Goal: Information Seeking & Learning: Learn about a topic

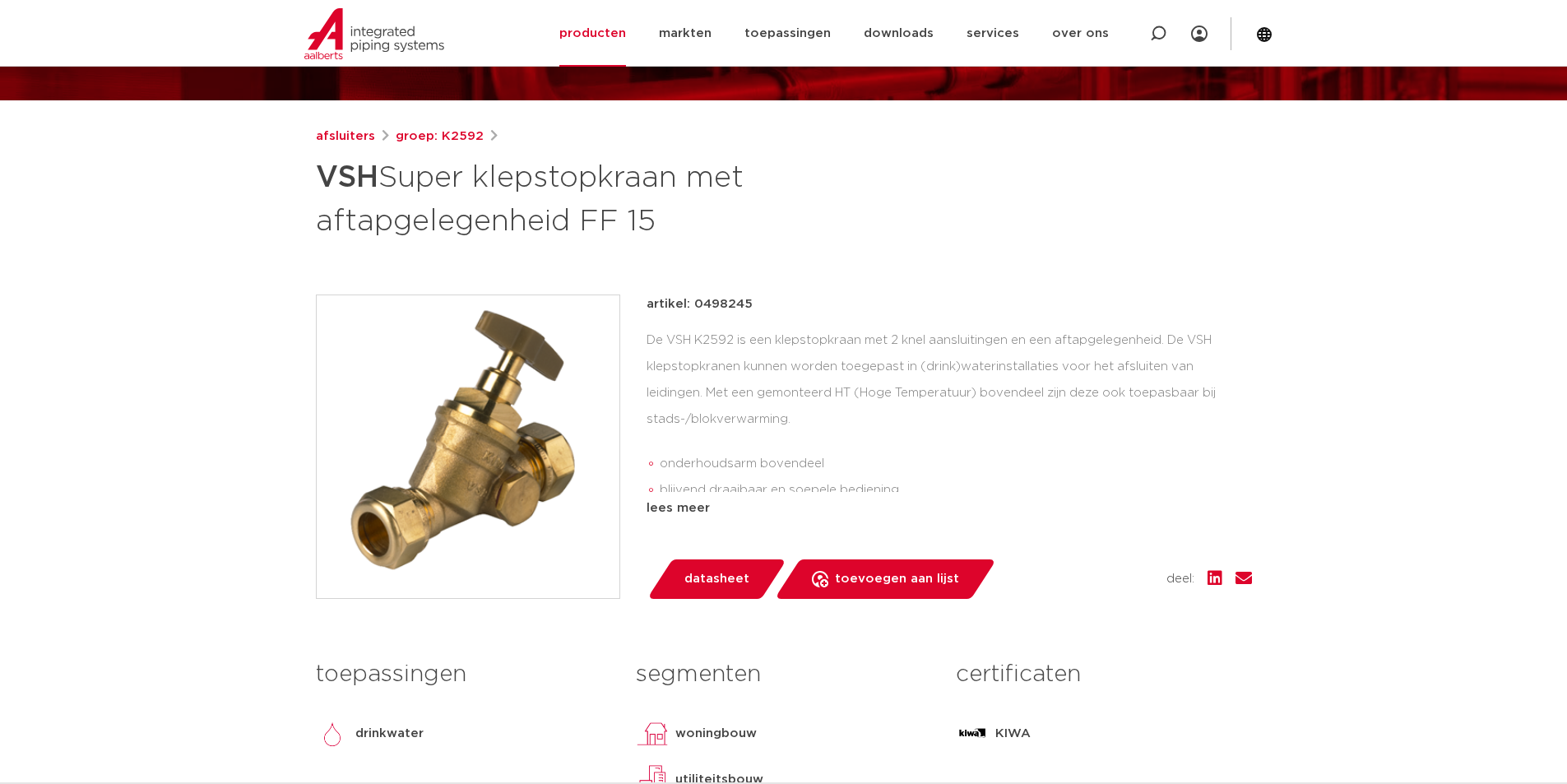
scroll to position [27, 0]
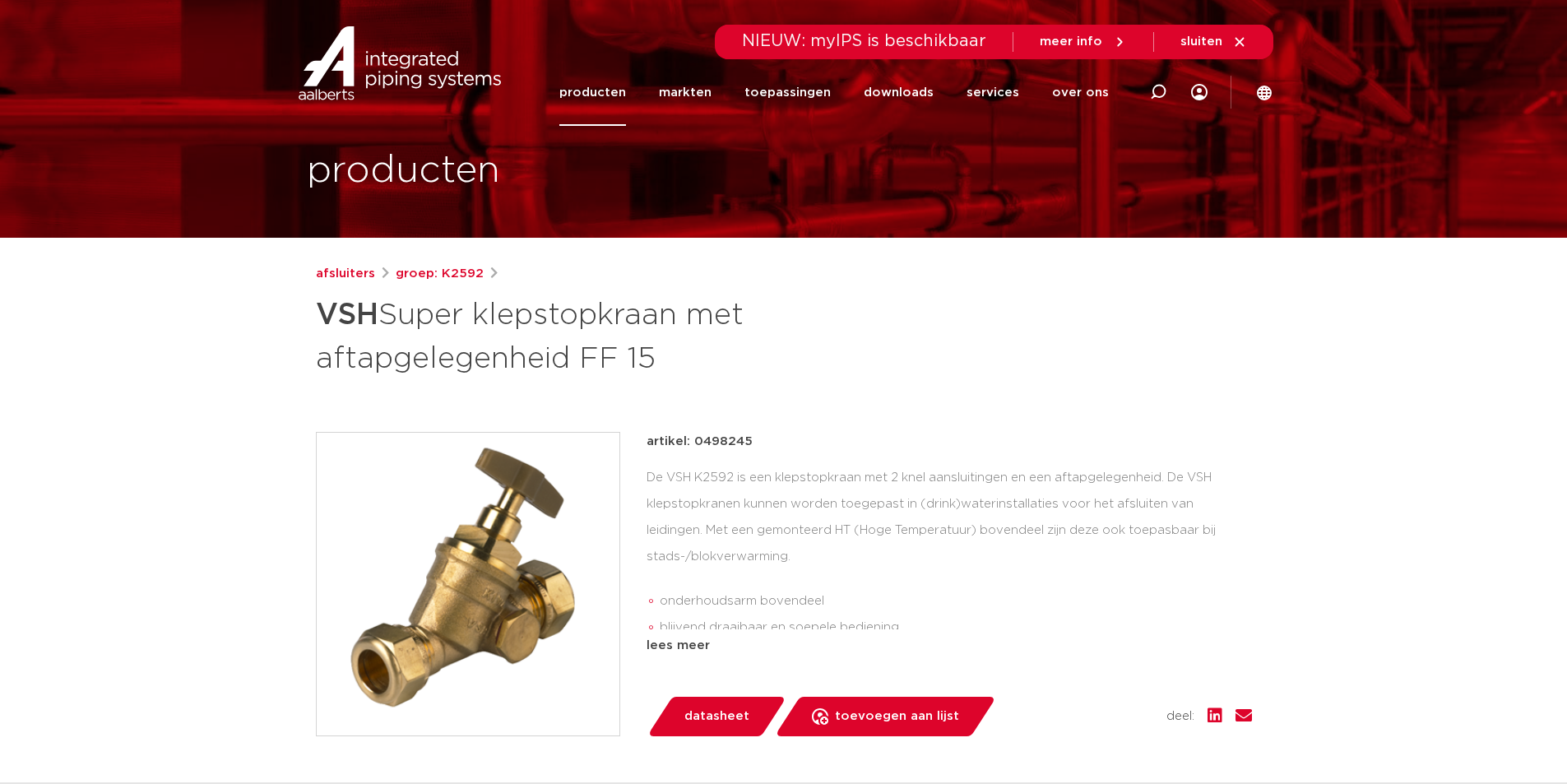
click at [594, 97] on link "producten" at bounding box center [592, 92] width 67 height 67
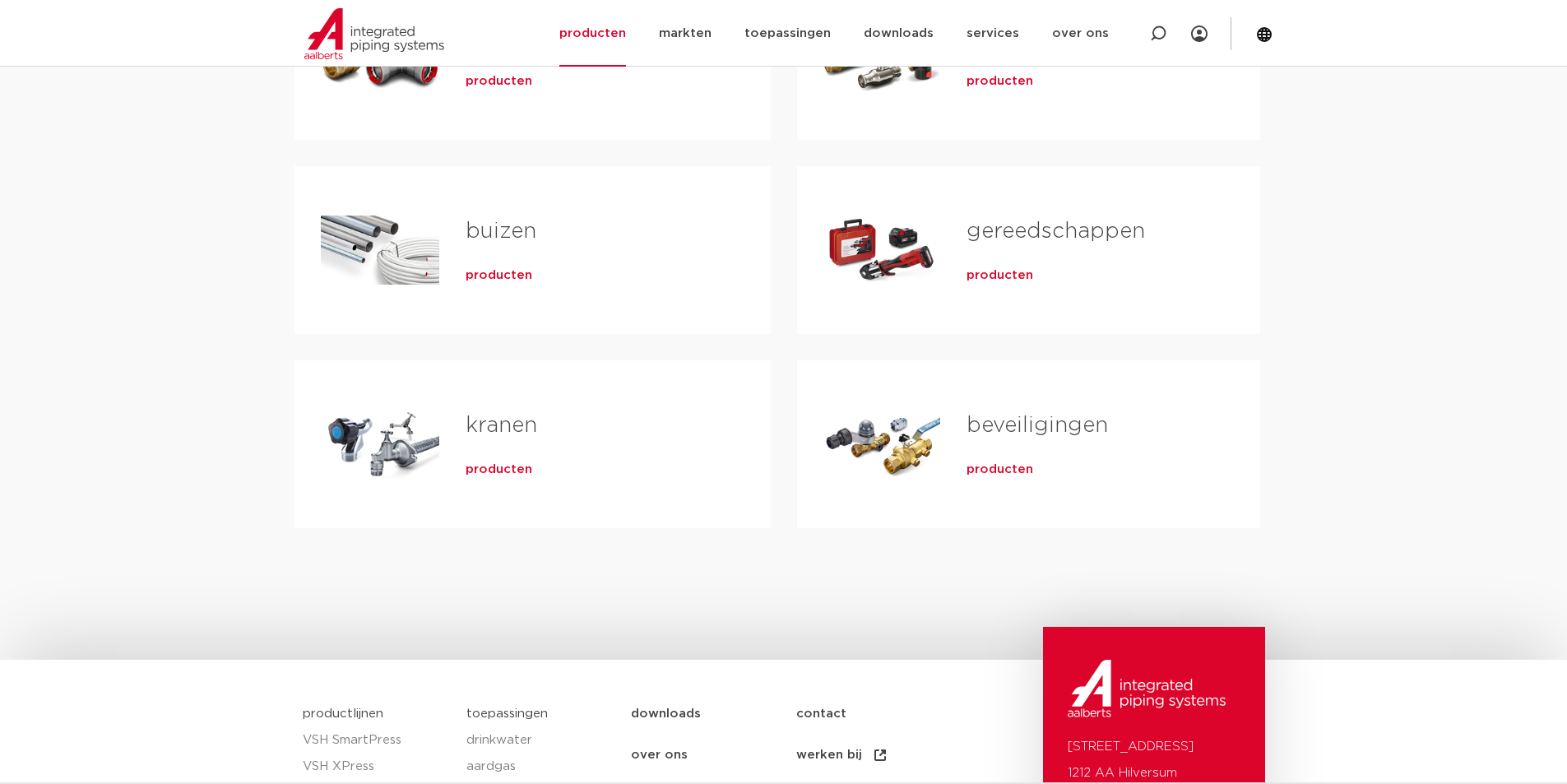
scroll to position [521, 0]
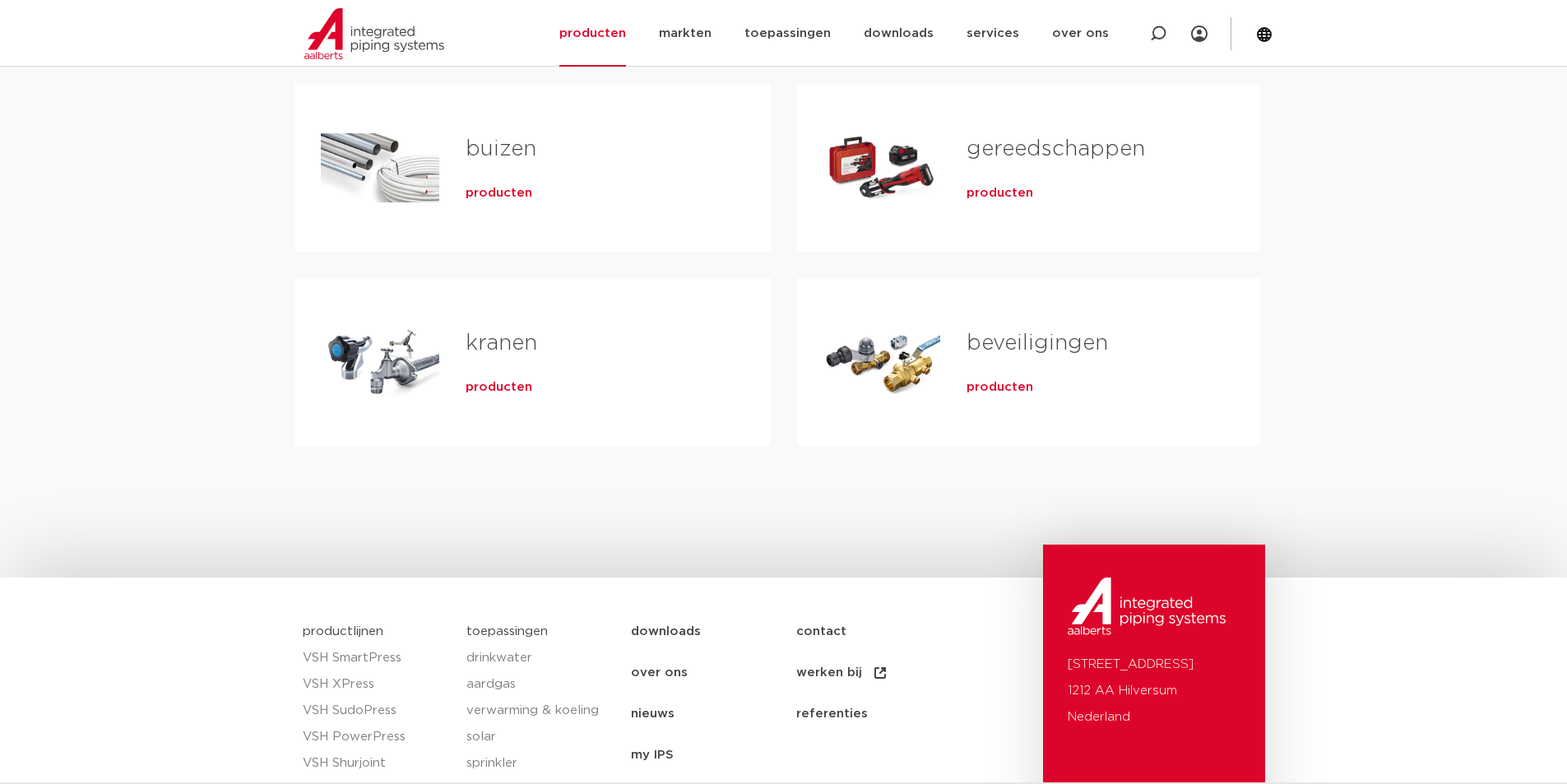
click at [1020, 352] on link "beveiligingen" at bounding box center [1037, 342] width 142 height 21
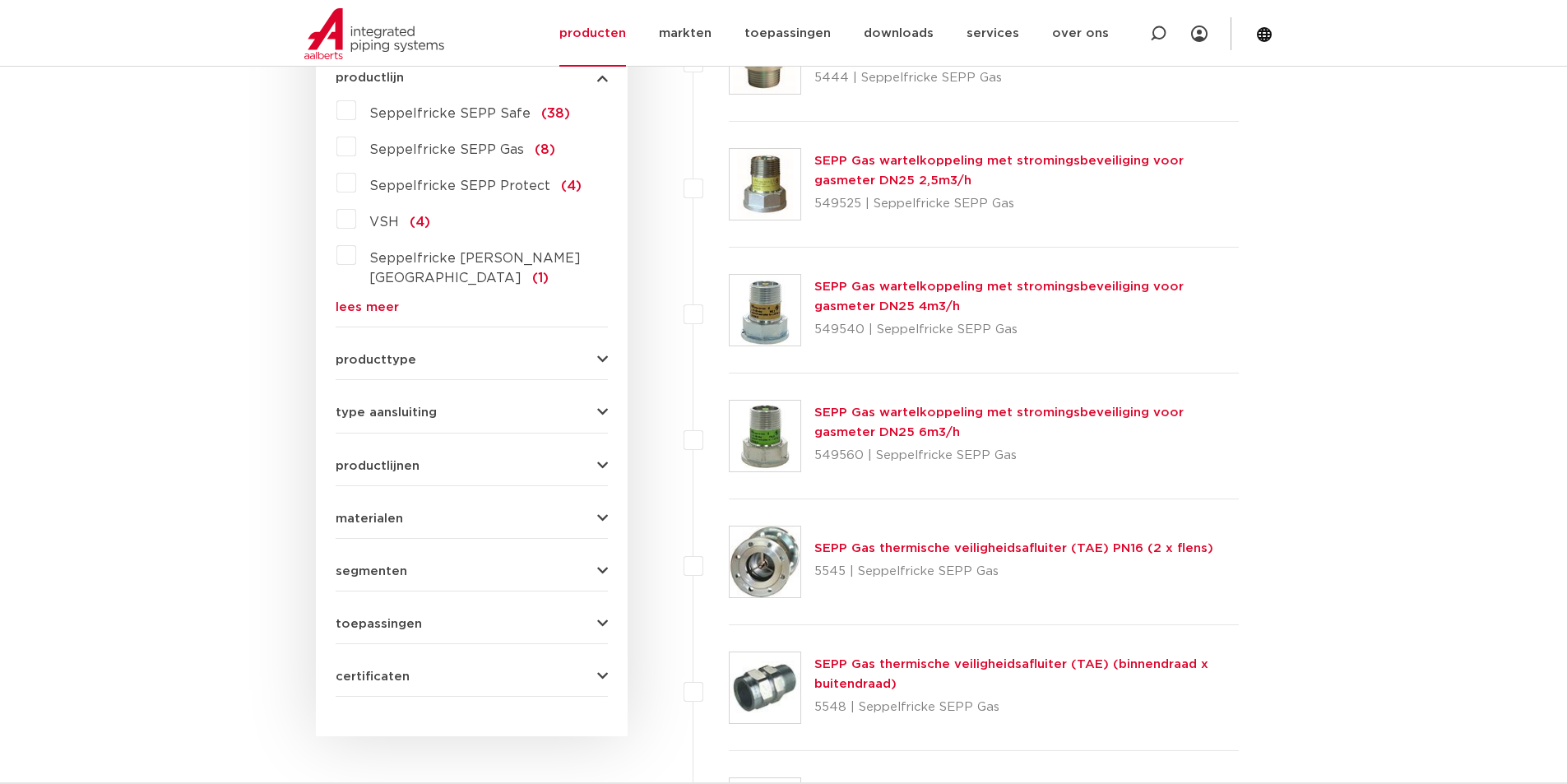
scroll to position [349, 0]
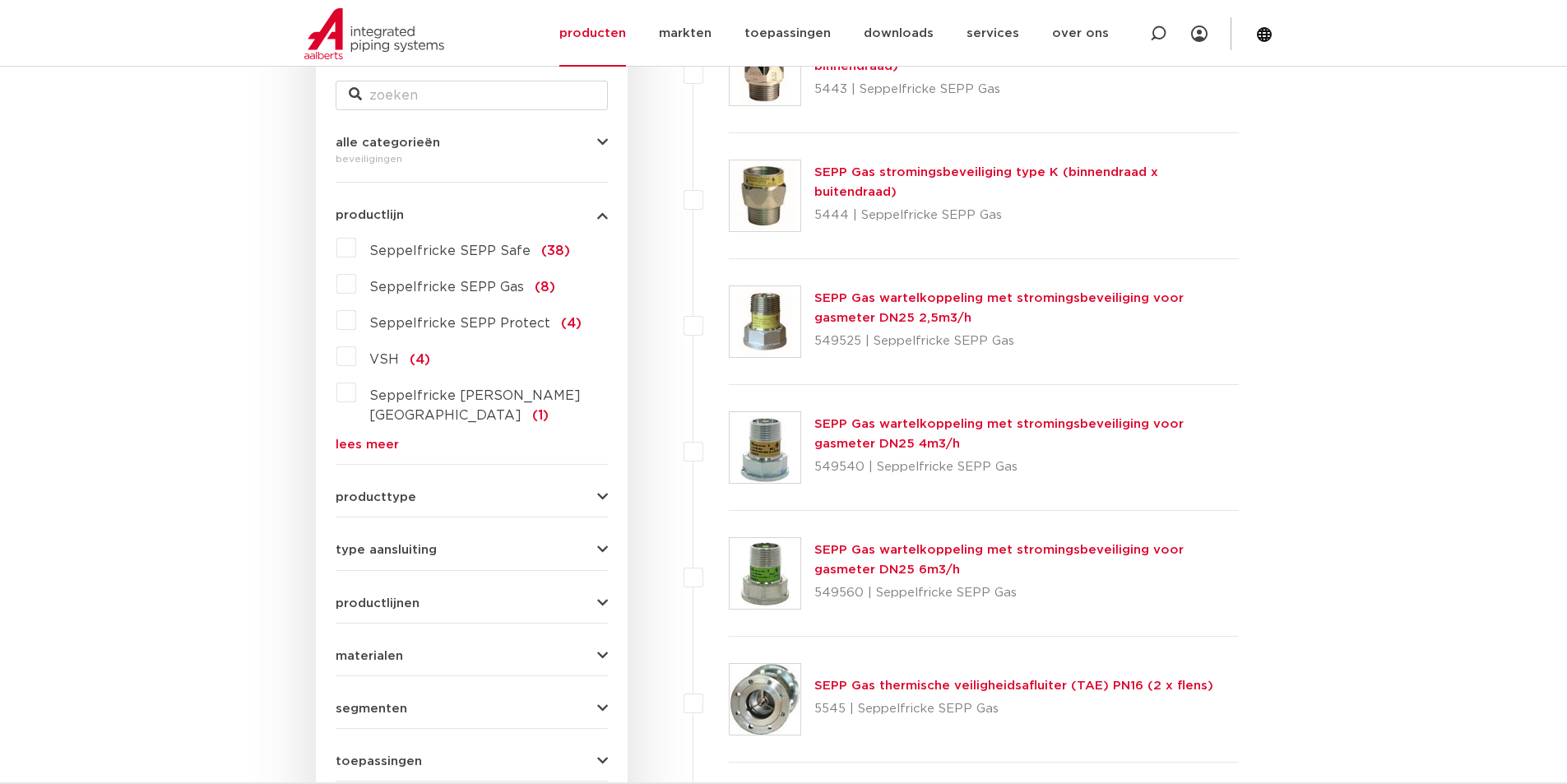
click at [356, 354] on label "VSH (4)" at bounding box center [393, 356] width 74 height 26
click at [0, 0] on input "VSH (4)" at bounding box center [0, 0] width 0 height 0
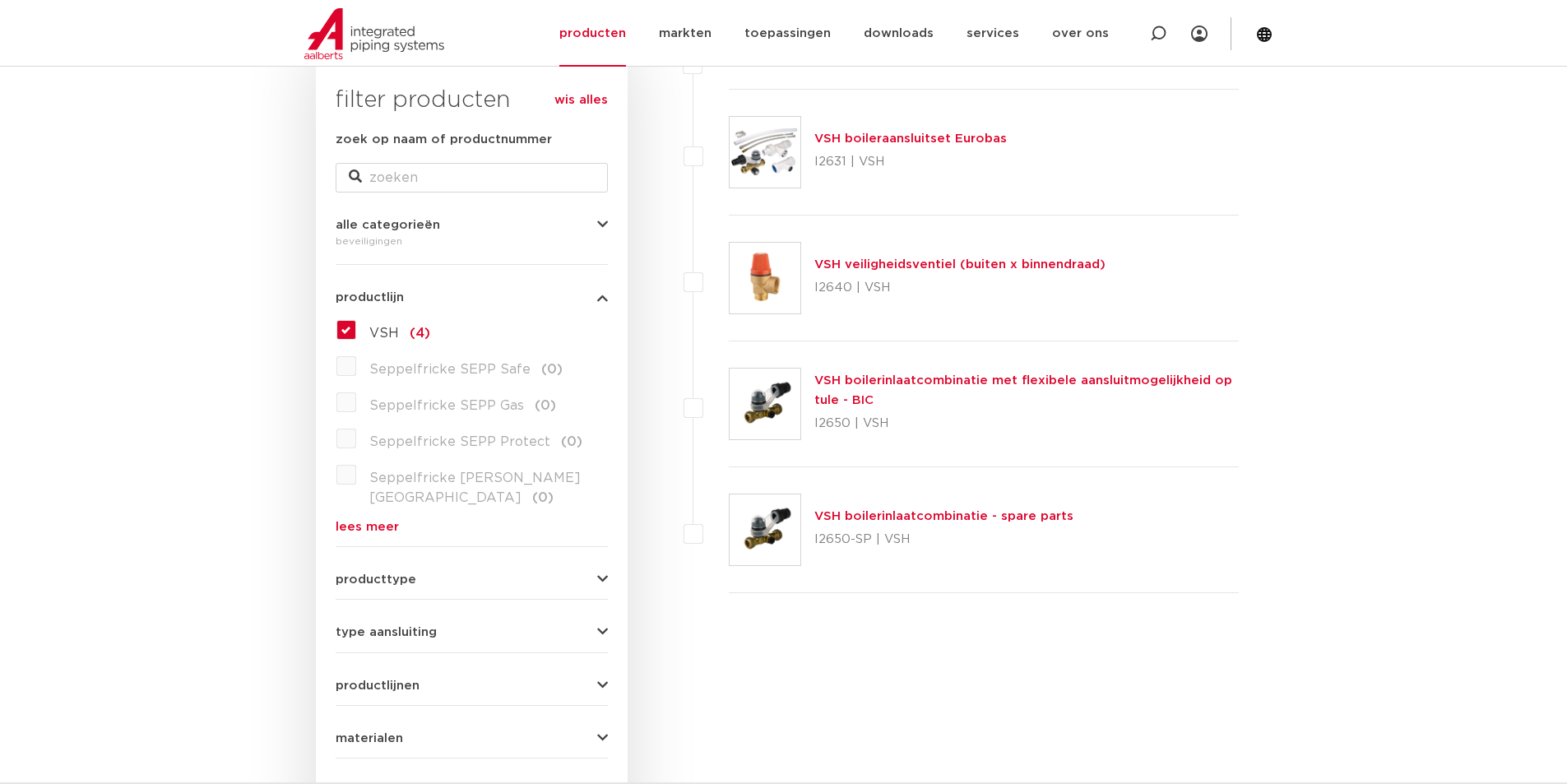
scroll to position [321, 0]
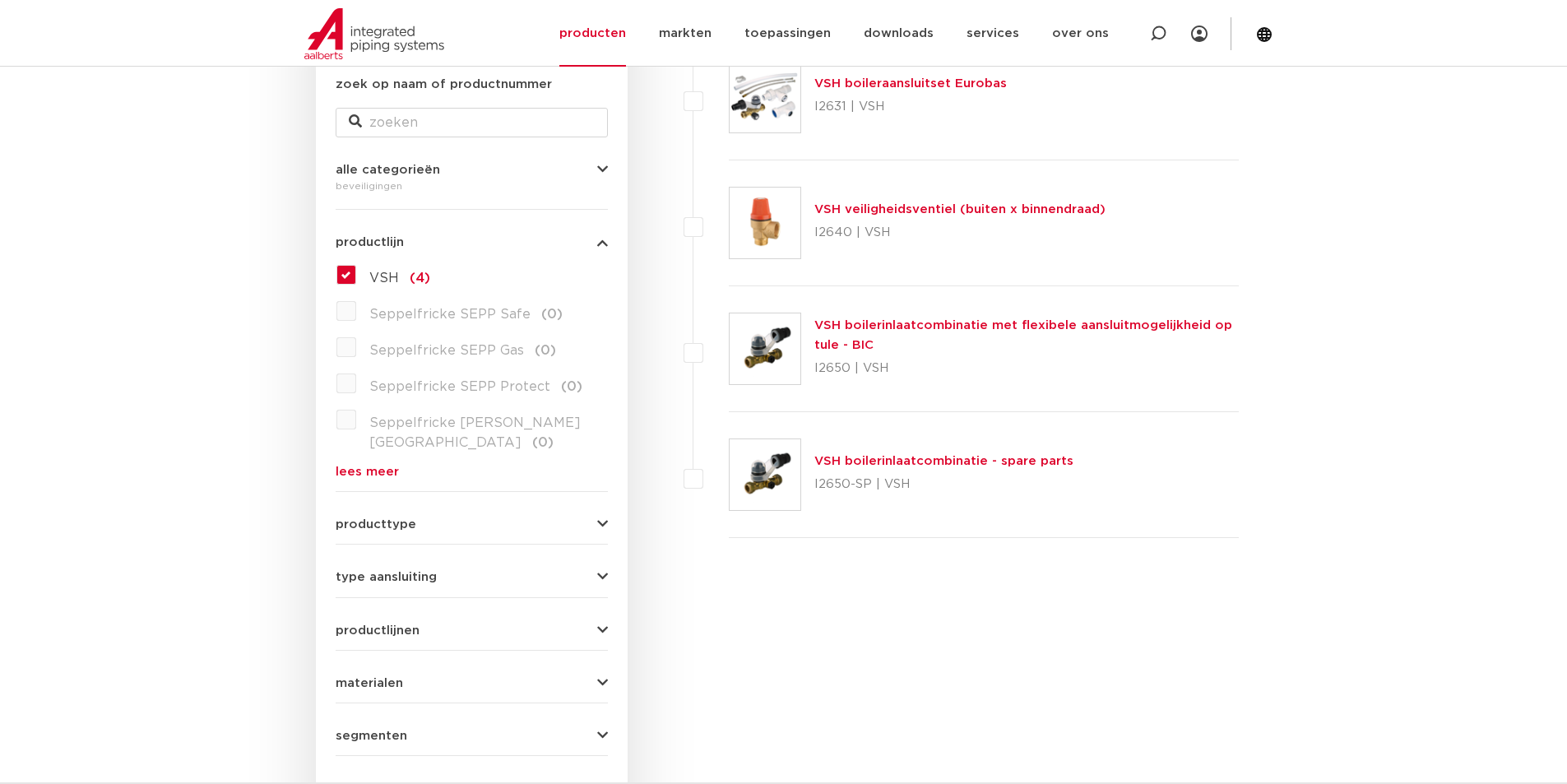
click at [401, 518] on span "producttype" at bounding box center [376, 524] width 81 height 13
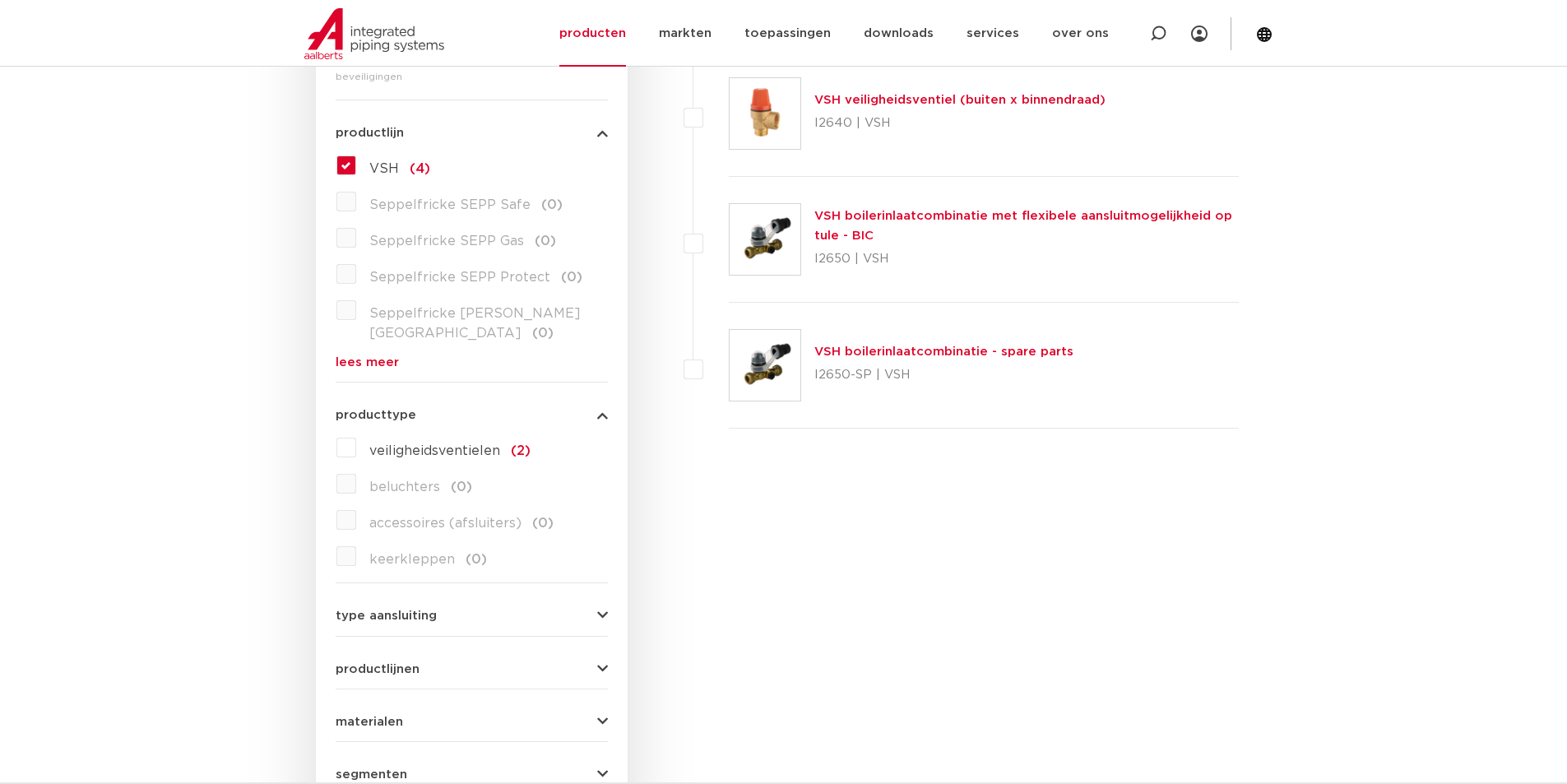
scroll to position [540, 0]
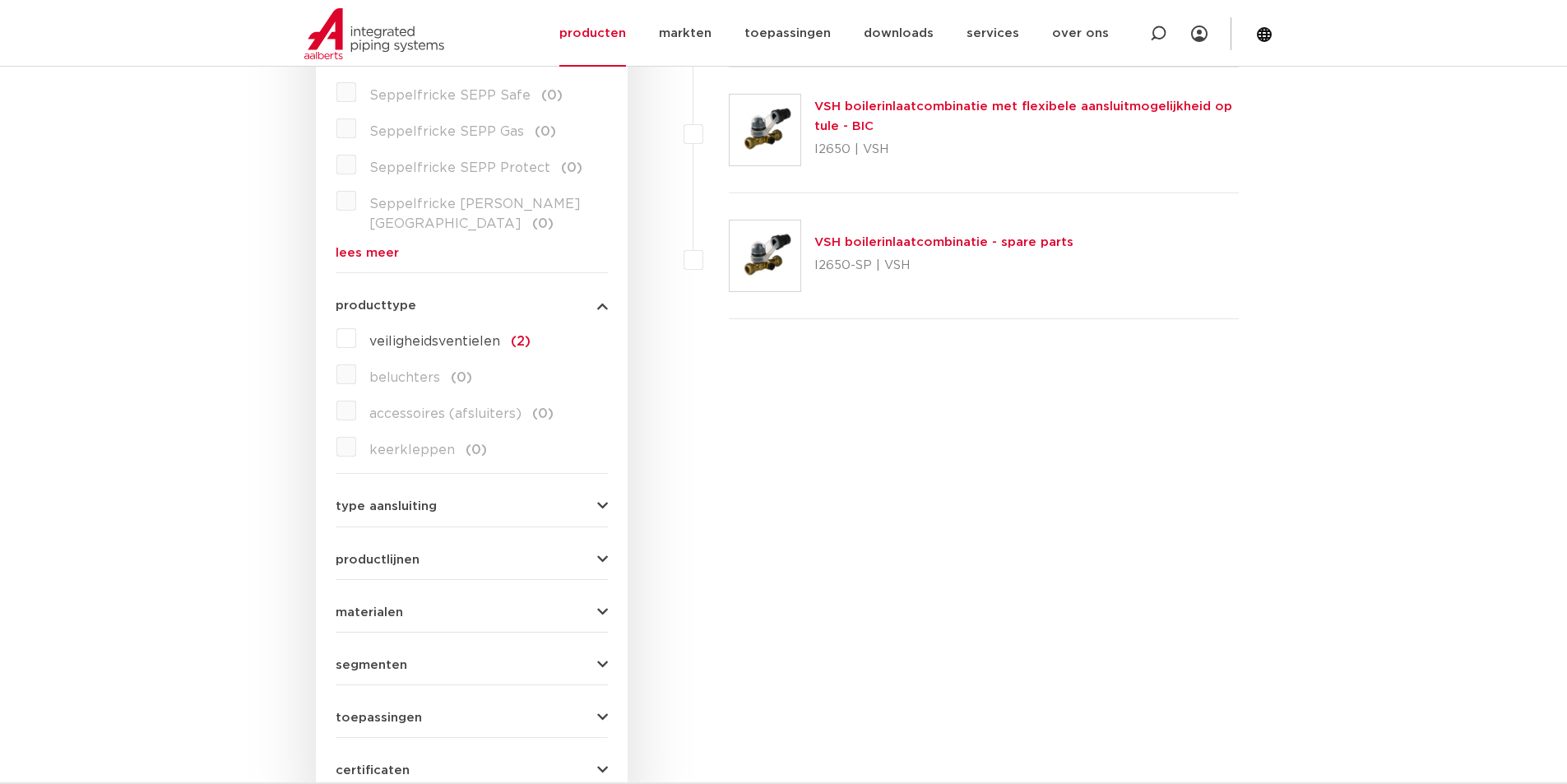
click at [404, 500] on span "type aansluiting" at bounding box center [386, 506] width 101 height 13
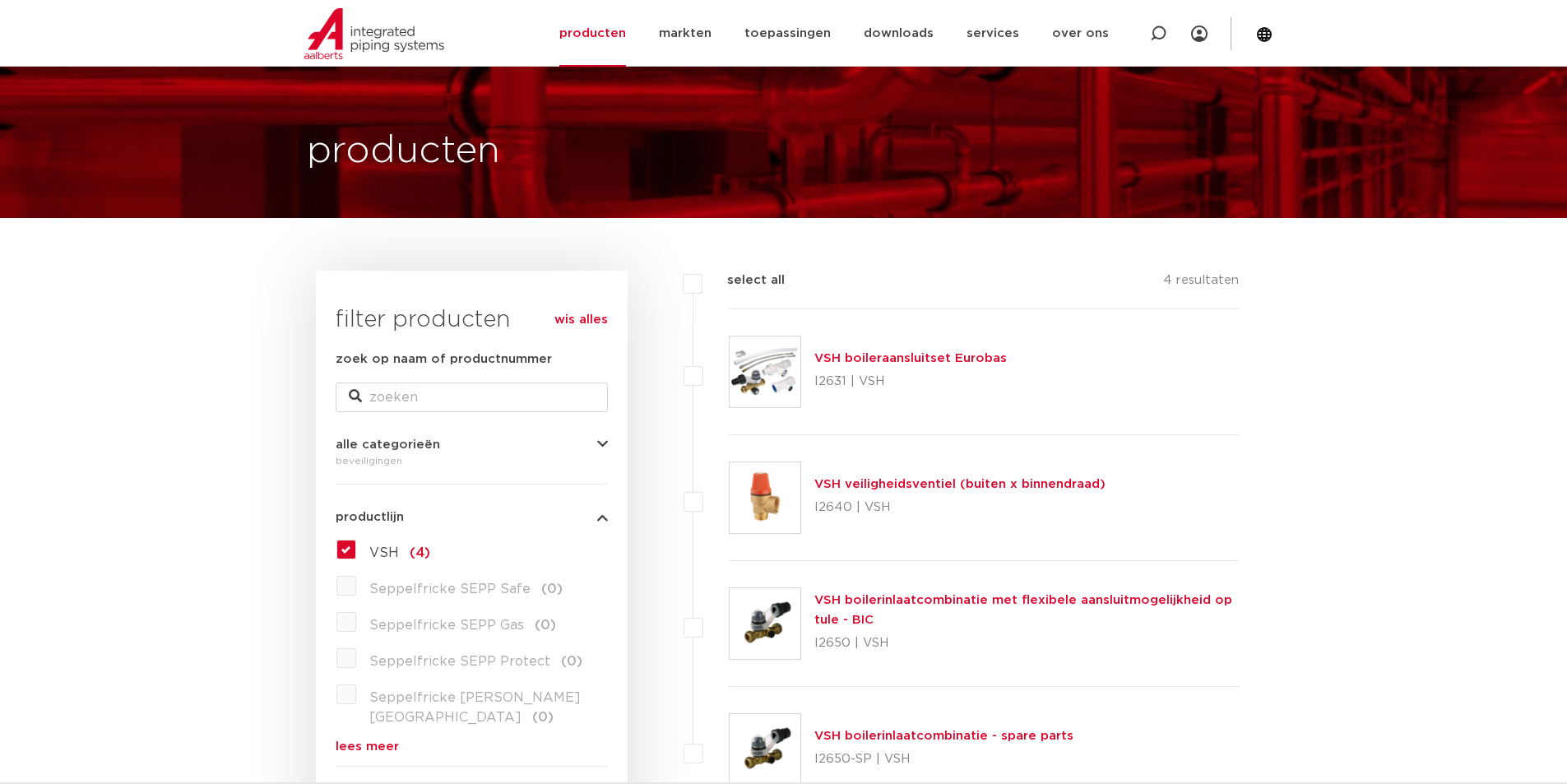
scroll to position [0, 0]
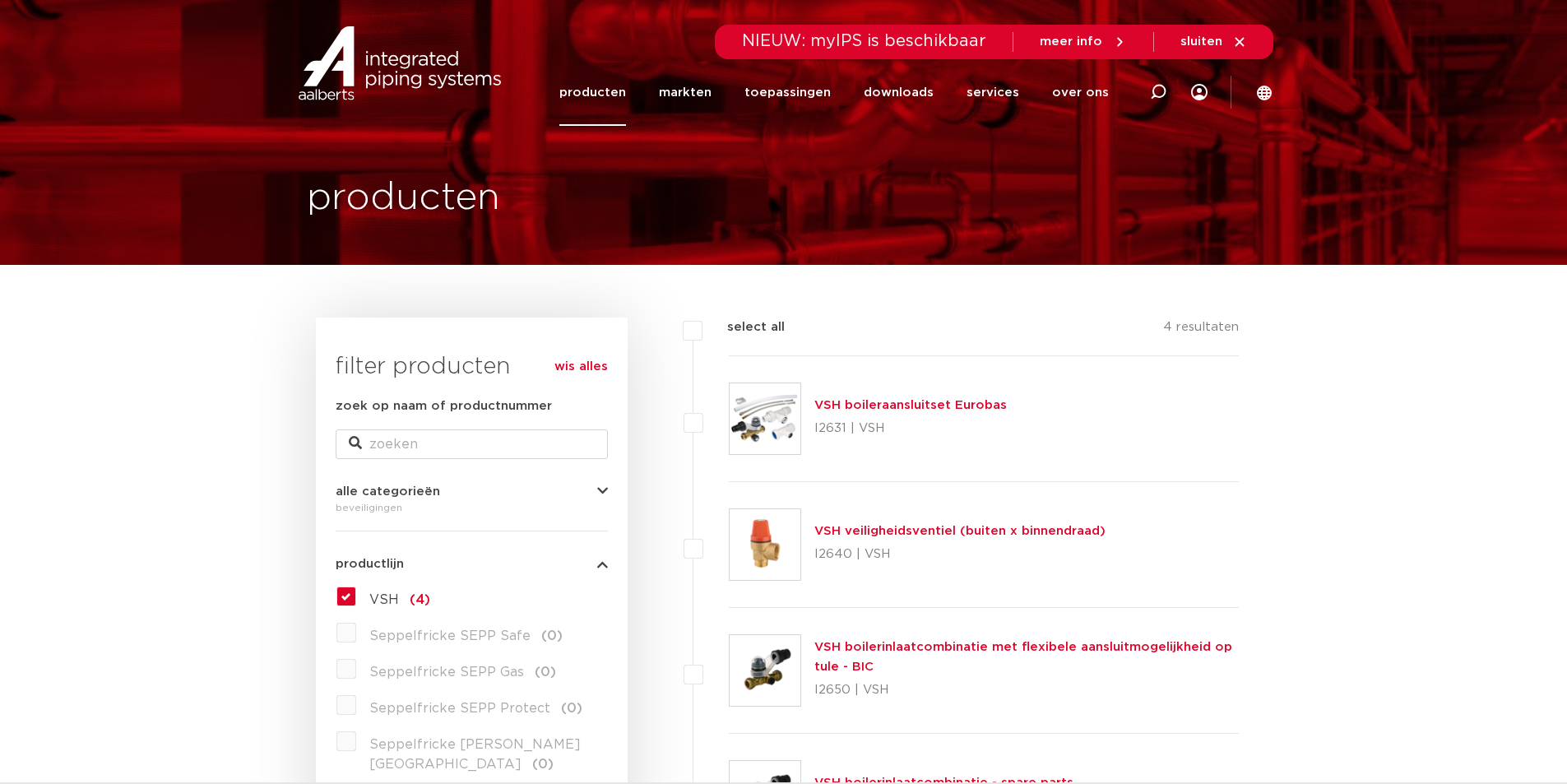
click at [607, 93] on link "producten" at bounding box center [592, 92] width 67 height 67
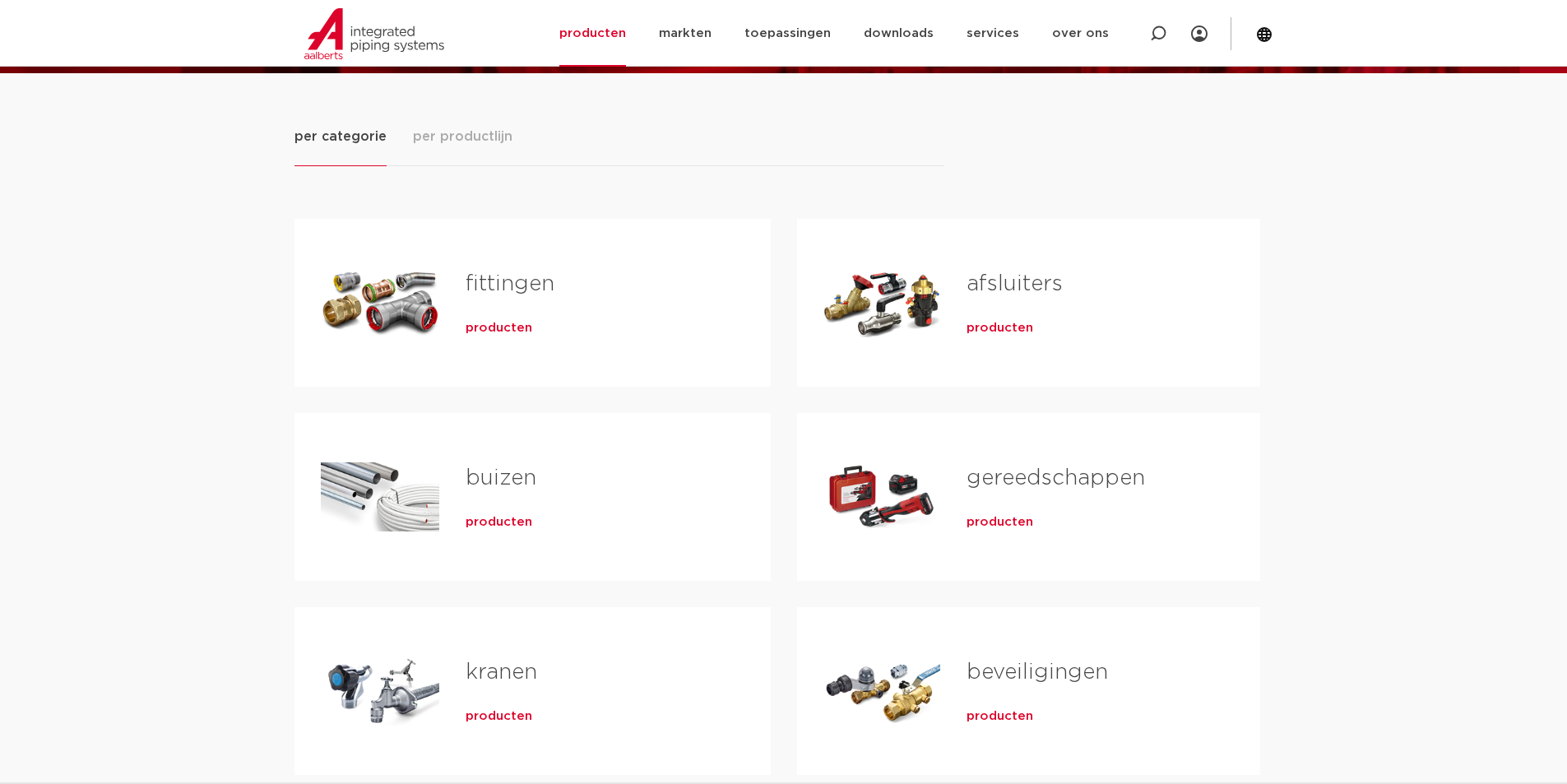
scroll to position [329, 0]
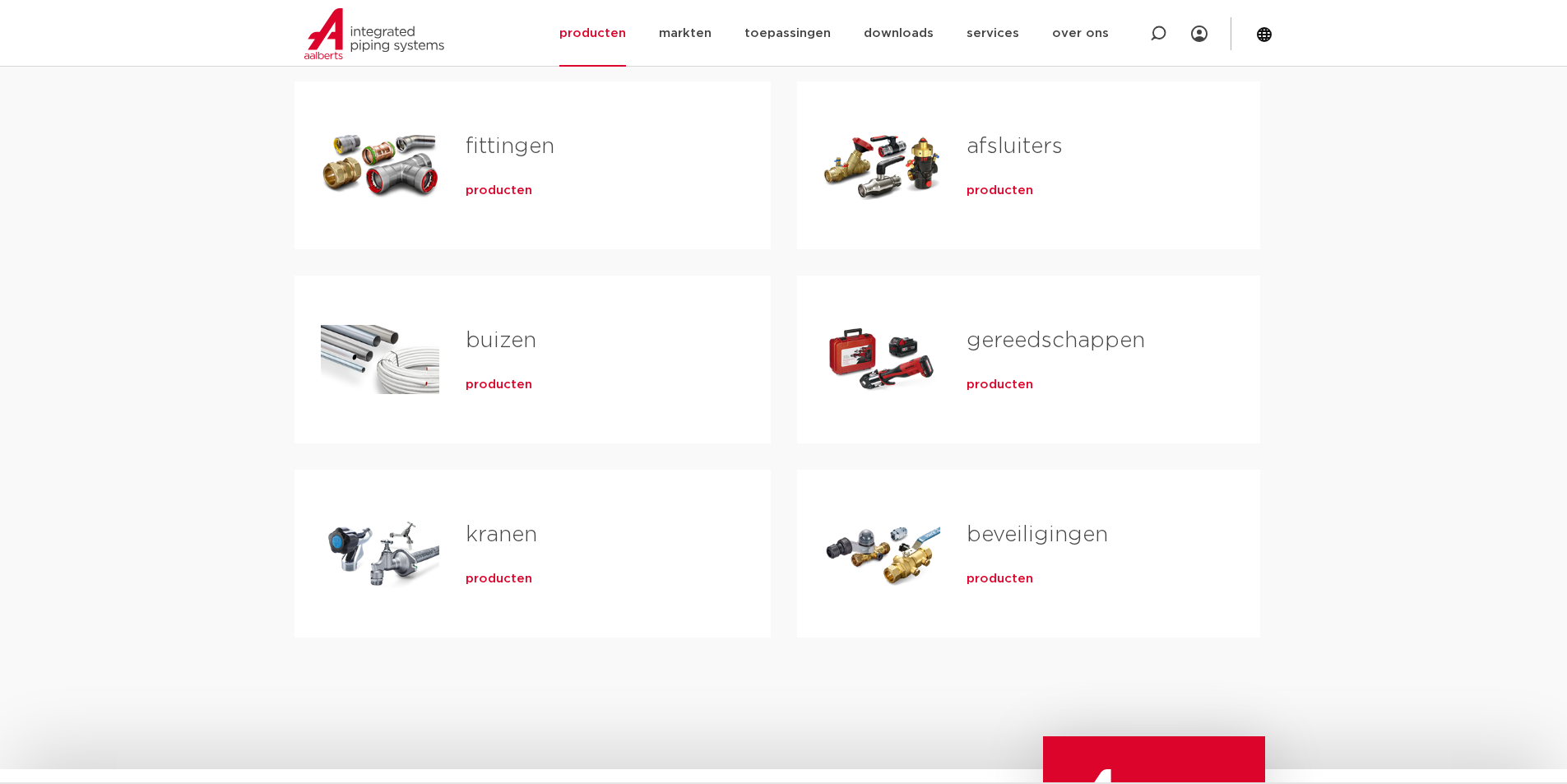
click at [1007, 141] on link "afsluiters" at bounding box center [1015, 146] width 96 height 21
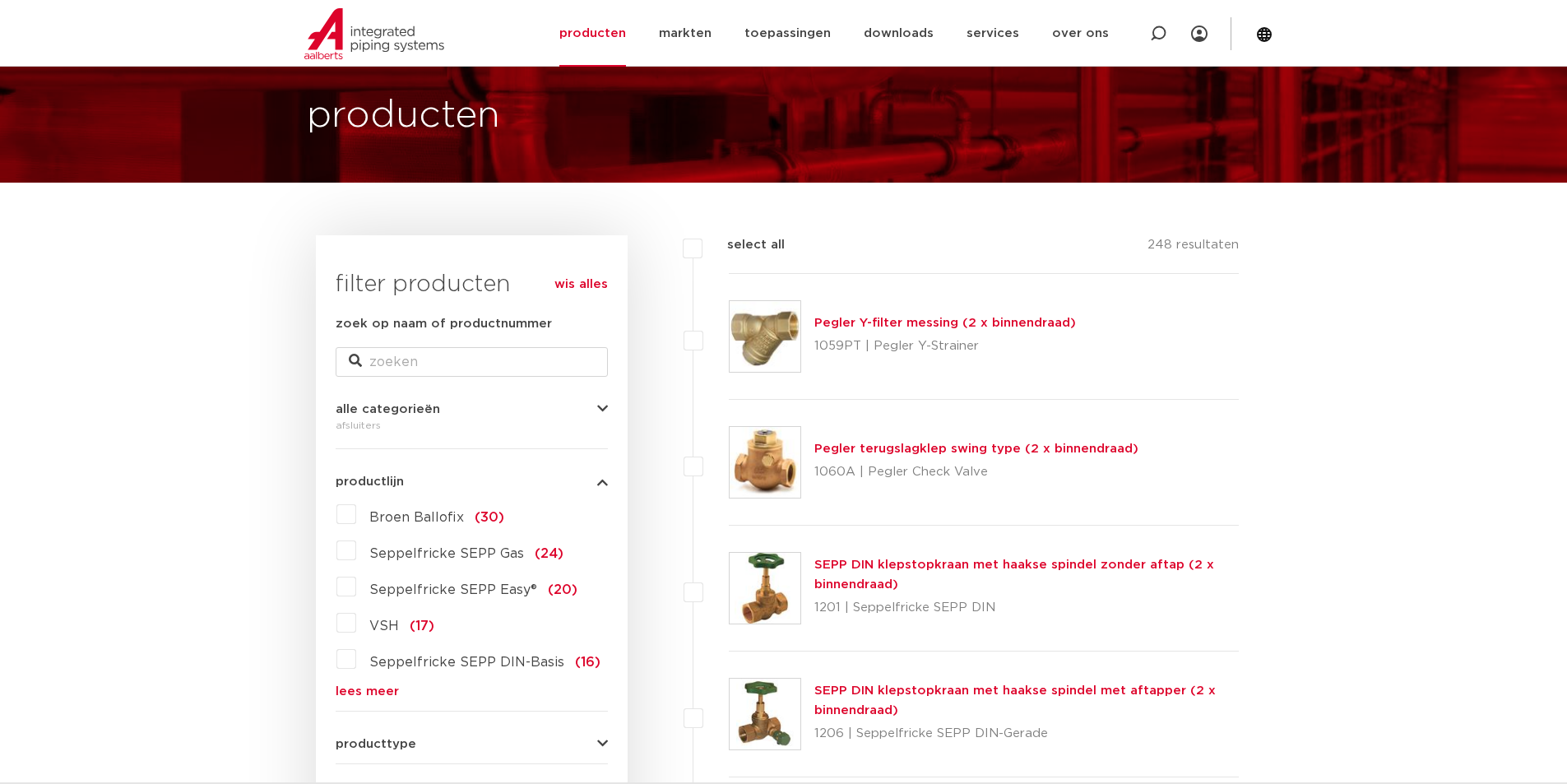
scroll to position [164, 0]
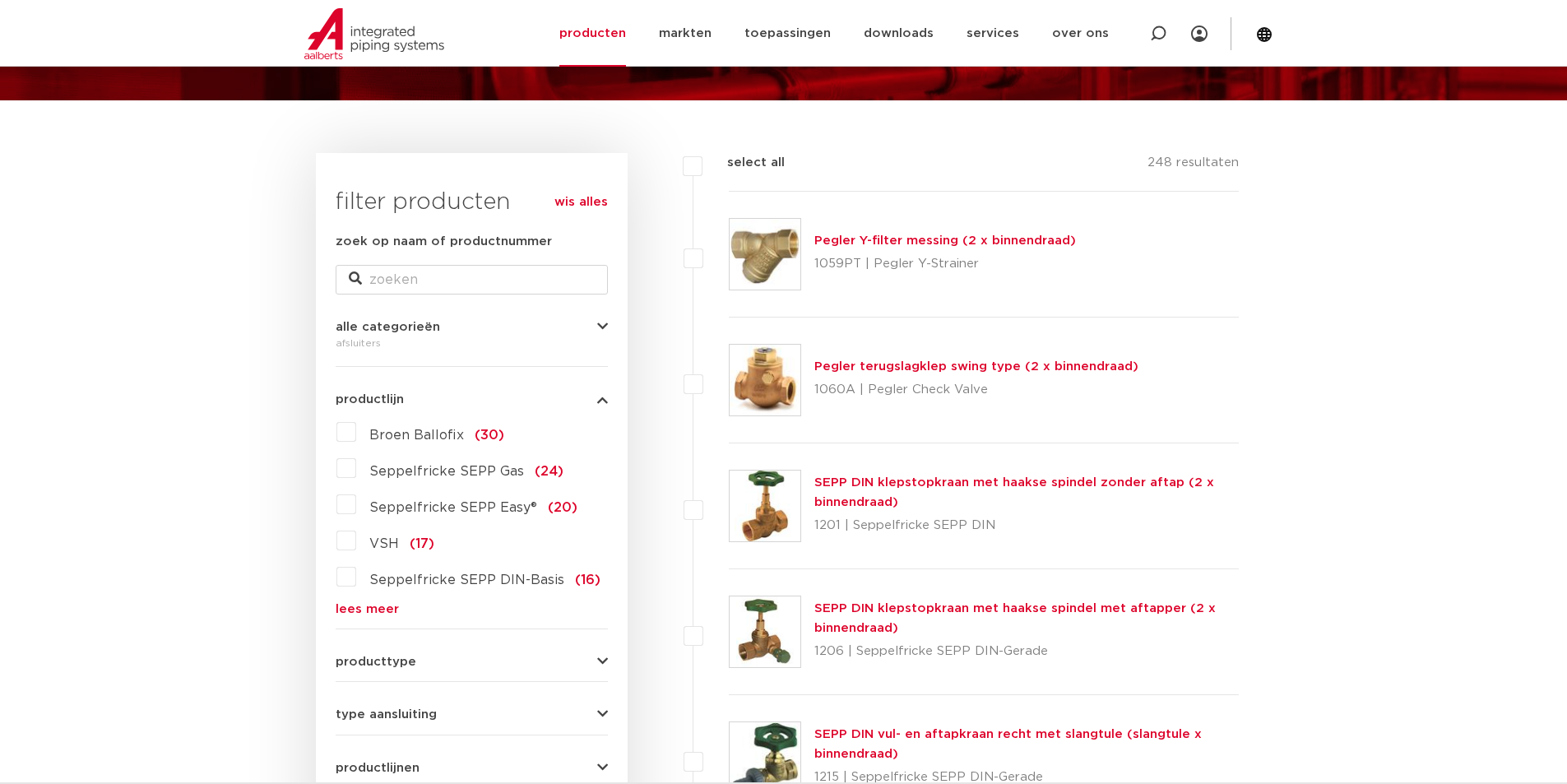
click at [356, 542] on label "VSH (17)" at bounding box center [395, 540] width 78 height 26
click at [0, 0] on input "VSH (17)" at bounding box center [0, 0] width 0 height 0
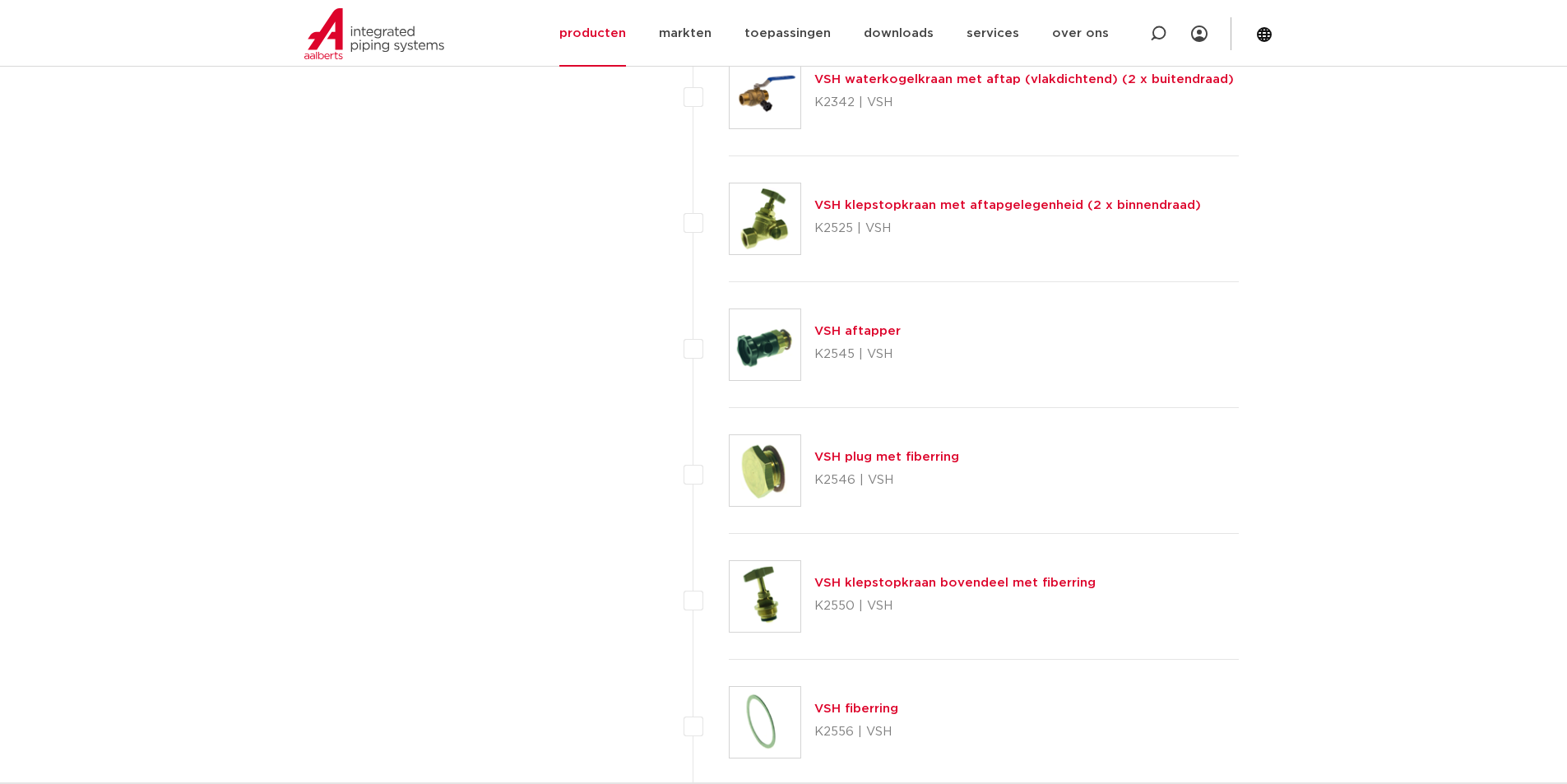
scroll to position [1343, 0]
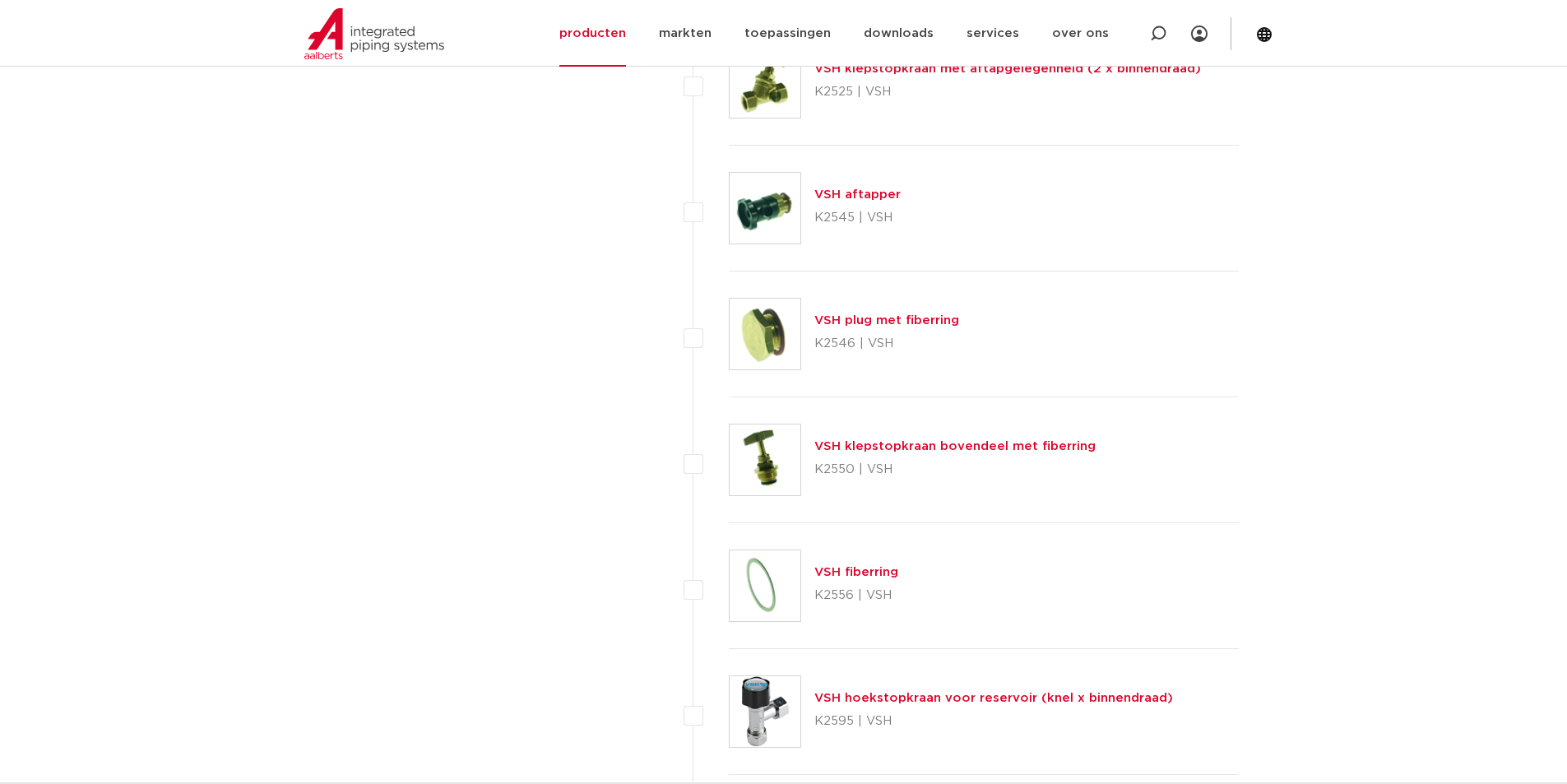
click at [872, 446] on link "VSH klepstopkraan bovendeel met fiberring" at bounding box center [956, 446] width 282 height 13
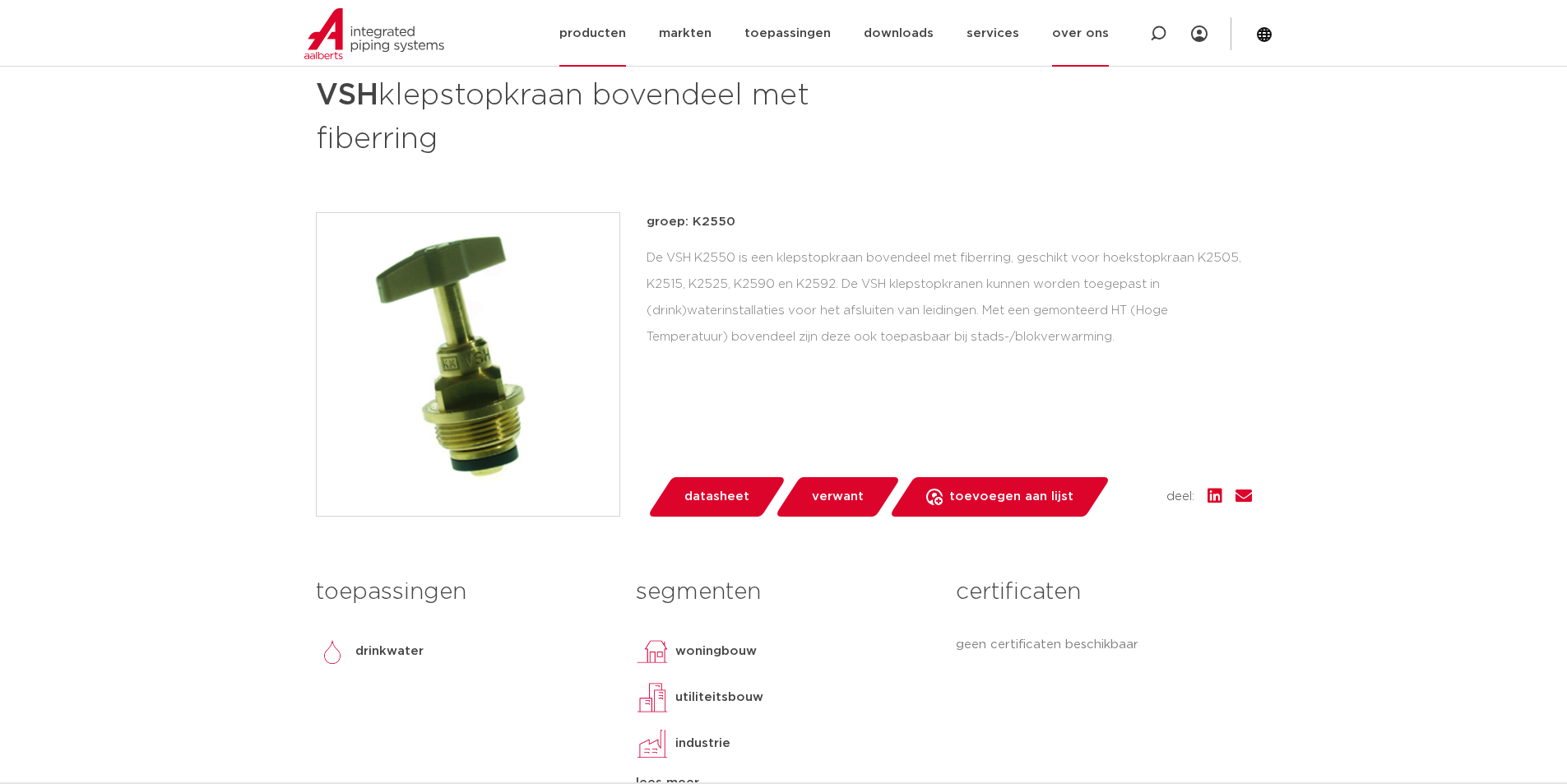
scroll to position [137, 0]
